Goal: Task Accomplishment & Management: Complete application form

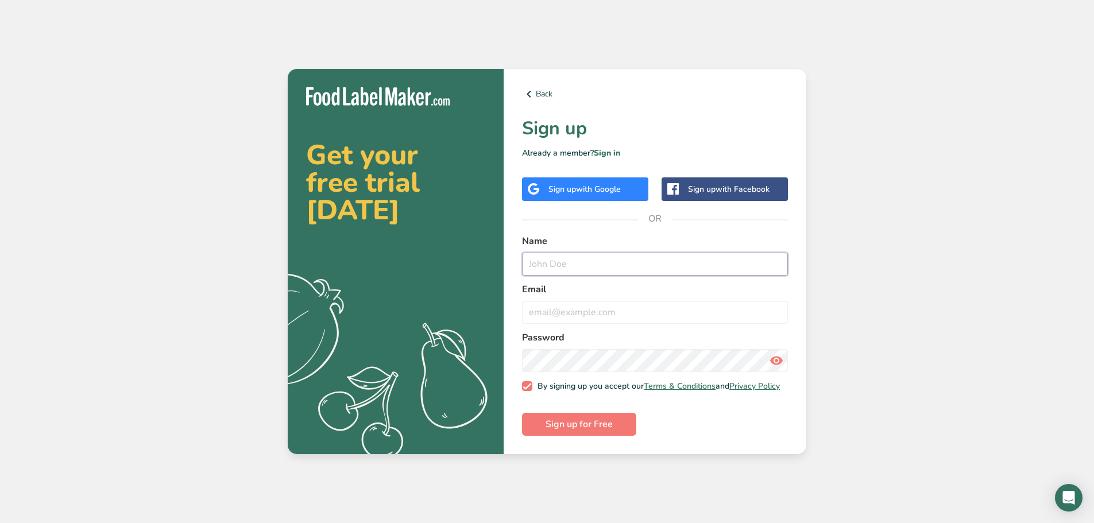
click at [575, 257] on input "text" at bounding box center [655, 264] width 266 height 23
type input "K"
type input "[PERSON_NAME]"
type input "[EMAIL_ADDRESS][DOMAIN_NAME]"
drag, startPoint x: 875, startPoint y: 405, endPoint x: 758, endPoint y: 443, distance: 123.3
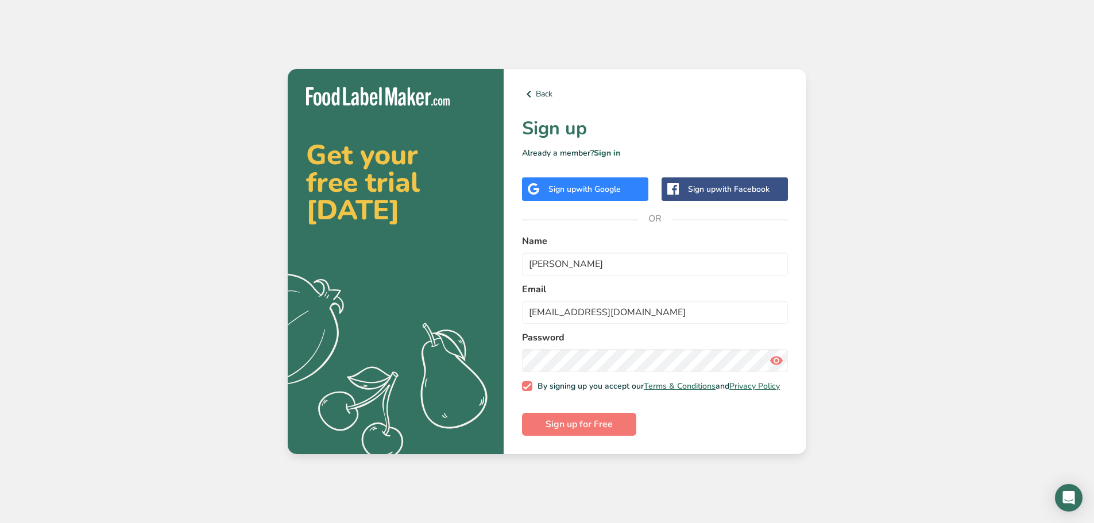
click at [876, 405] on div "Get your free trial [DATE] .a{fill:#f5f3ed;} Back Sign up Already a member? Sig…" at bounding box center [547, 261] width 1094 height 523
click at [607, 431] on span "Sign up for Free" at bounding box center [578, 424] width 67 height 14
click at [615, 149] on link "Sign in" at bounding box center [607, 153] width 26 height 11
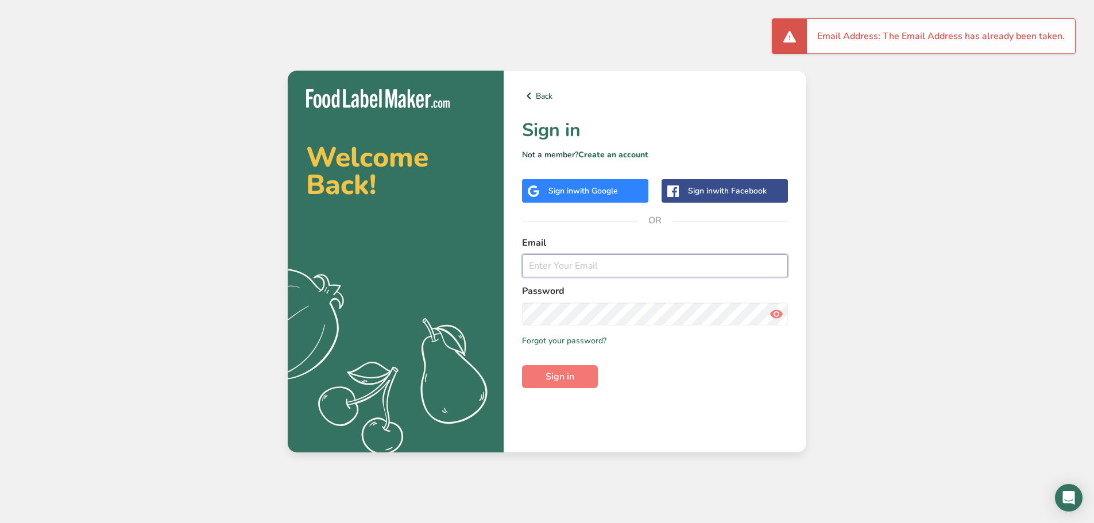
type input "[EMAIL_ADDRESS][DOMAIN_NAME]"
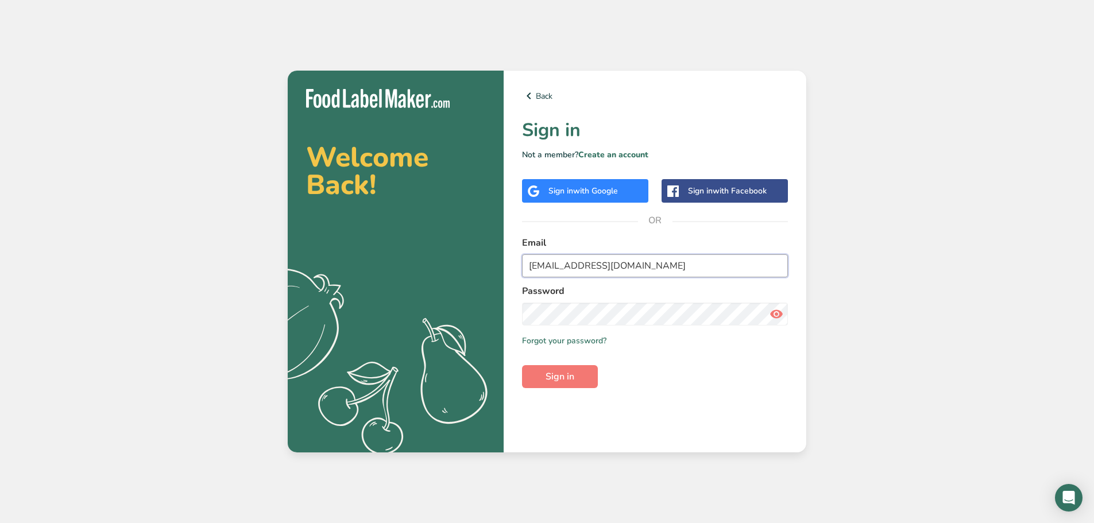
click at [556, 259] on input "[EMAIL_ADDRESS][DOMAIN_NAME]" at bounding box center [655, 265] width 266 height 23
click at [569, 377] on span "Sign in" at bounding box center [559, 377] width 29 height 14
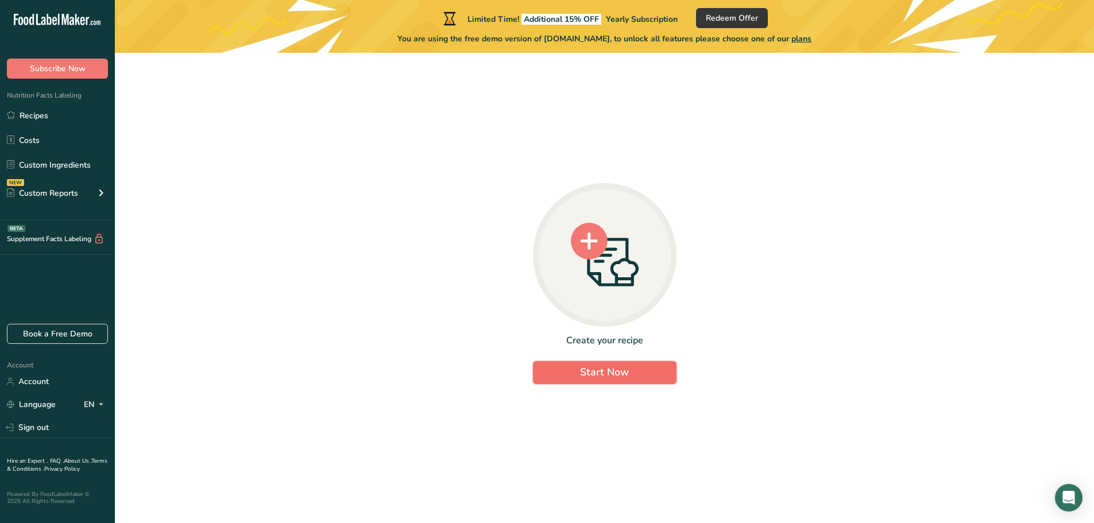
click at [595, 378] on span "Start Now" at bounding box center [604, 372] width 49 height 14
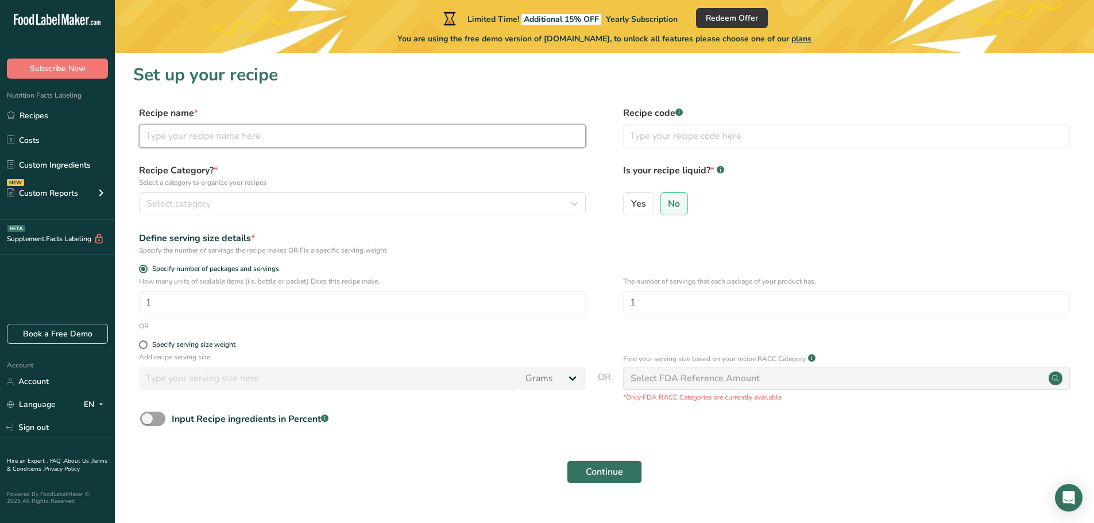
click at [180, 135] on input "text" at bounding box center [362, 136] width 447 height 23
type input "Sour Skittles"
click at [183, 199] on span "Select category" at bounding box center [178, 204] width 64 height 14
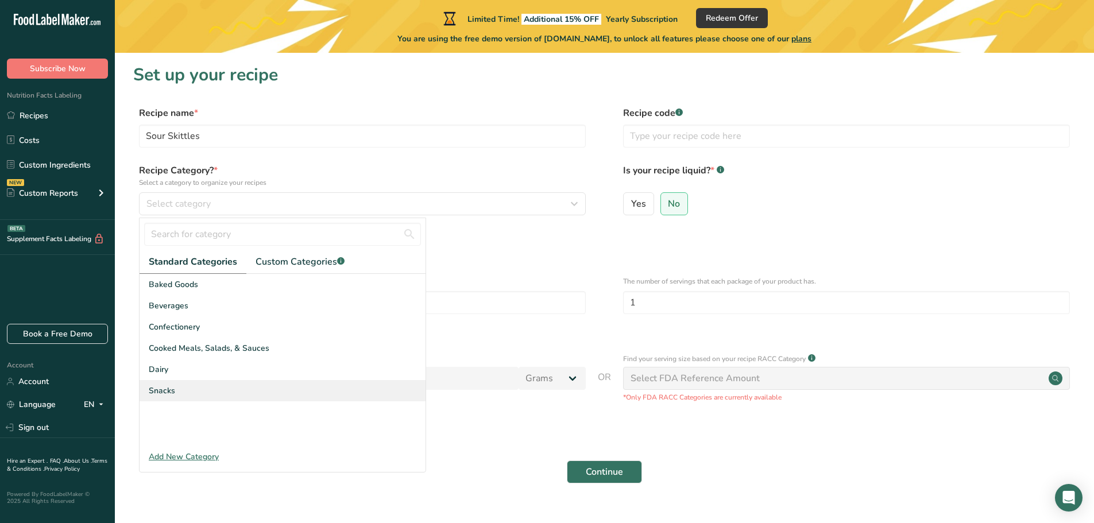
click at [157, 388] on span "Snacks" at bounding box center [162, 391] width 26 height 12
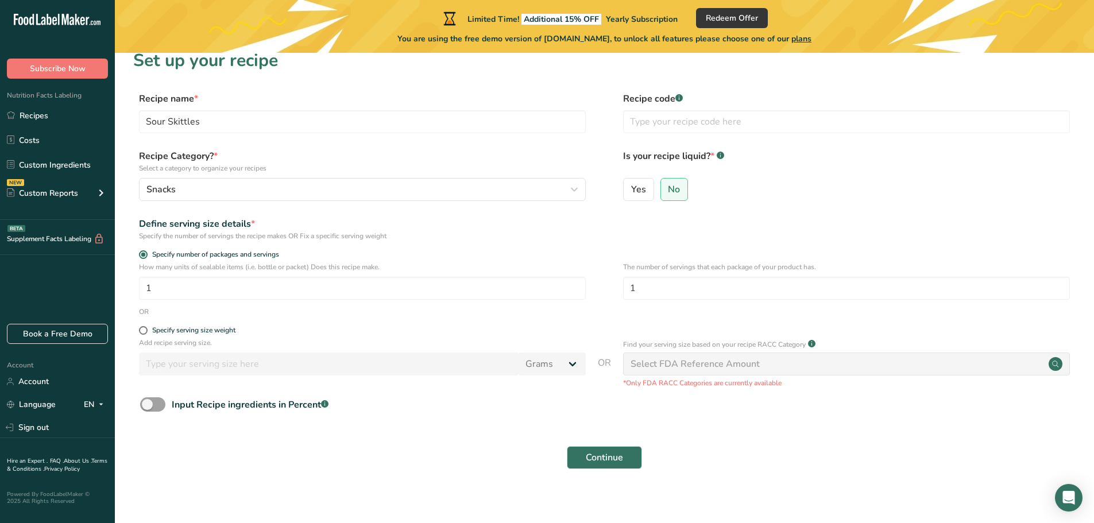
scroll to position [22, 0]
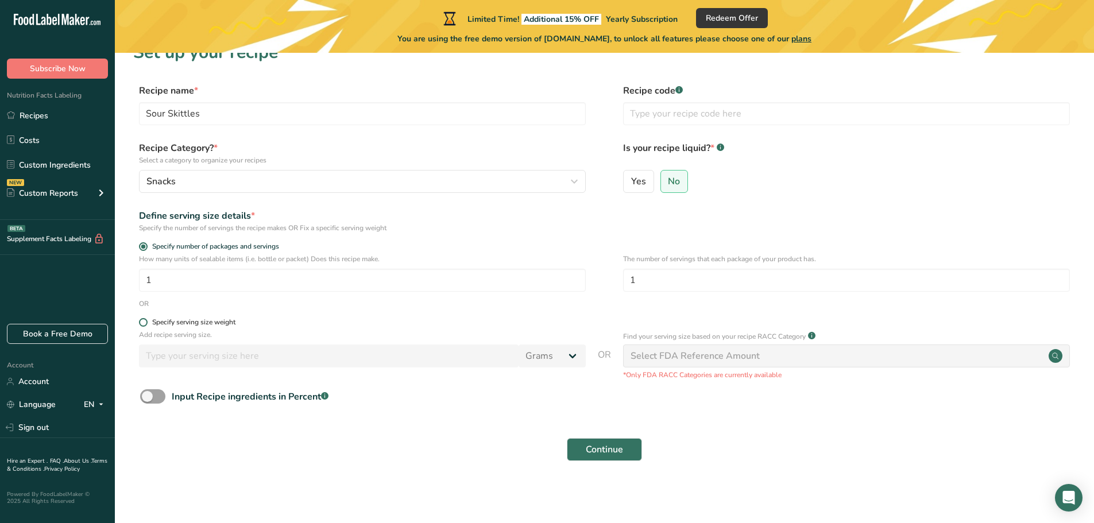
click at [164, 319] on div "Specify serving size weight" at bounding box center [193, 322] width 83 height 9
click at [146, 319] on input "Specify serving size weight" at bounding box center [142, 322] width 7 height 7
radio input "true"
radio input "false"
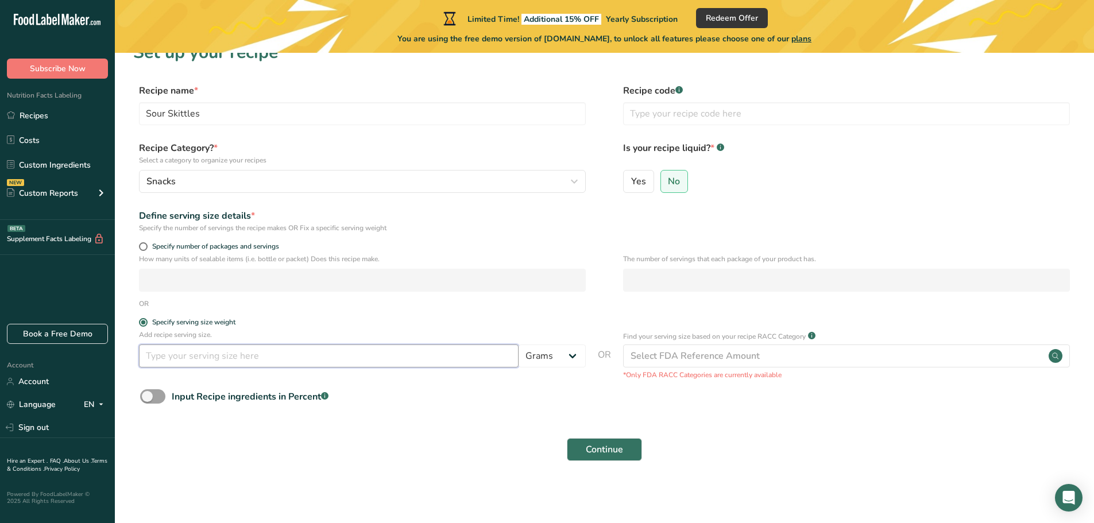
click at [168, 357] on input "number" at bounding box center [328, 355] width 379 height 23
click at [565, 353] on select "Grams kg mg mcg lb oz l mL fl oz tbsp tsp cup qt gallon" at bounding box center [551, 355] width 67 height 23
click at [173, 358] on input "4" at bounding box center [328, 355] width 379 height 23
drag, startPoint x: 174, startPoint y: 358, endPoint x: 130, endPoint y: 361, distance: 43.8
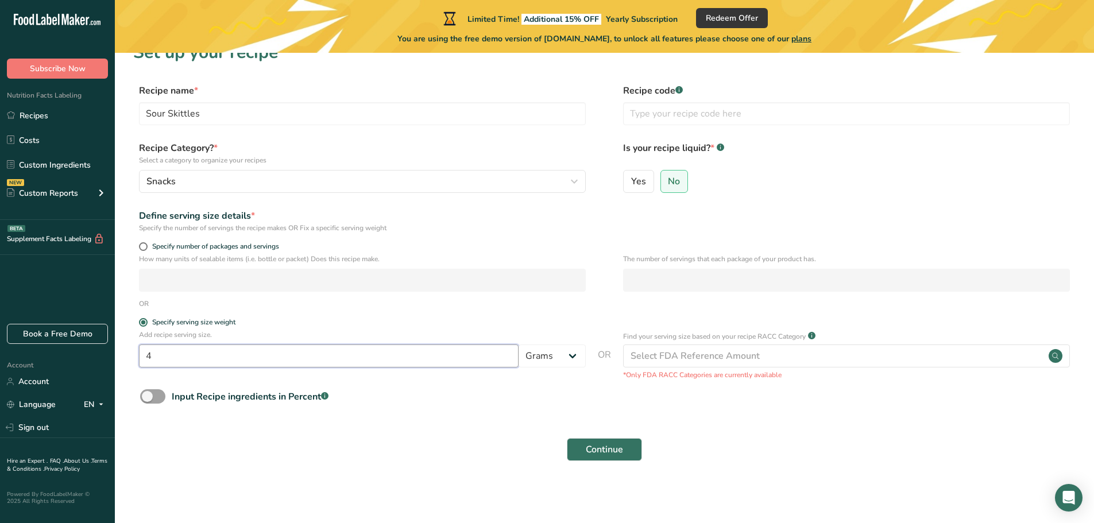
click at [130, 361] on section "Set up your recipe Recipe name * Sour Skittles Recipe code .a-a{fill:#347362;}.…" at bounding box center [604, 258] width 979 height 456
type input "1"
click at [567, 354] on select "Grams kg mg mcg lb oz l mL fl oz tbsp tsp cup qt gallon" at bounding box center [551, 355] width 67 height 23
select select "5"
click at [518, 344] on select "Grams kg mg mcg lb oz l mL fl oz tbsp tsp cup qt gallon" at bounding box center [551, 355] width 67 height 23
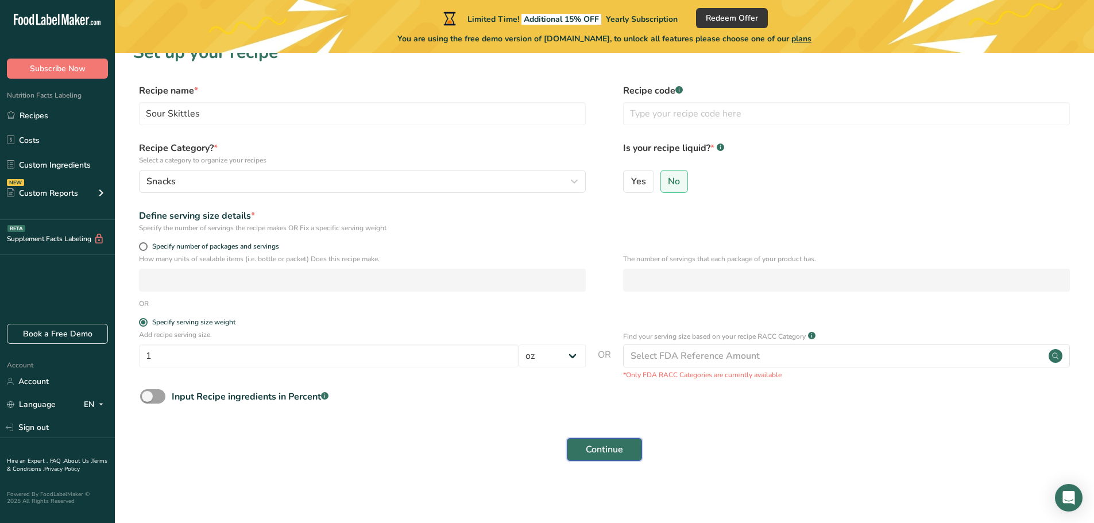
click at [594, 449] on span "Continue" at bounding box center [604, 450] width 37 height 14
